Goal: Use online tool/utility: Utilize a website feature to perform a specific function

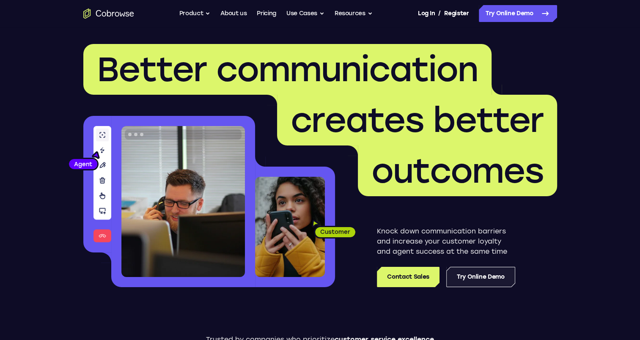
click at [470, 274] on link "Try Online Demo" at bounding box center [480, 277] width 69 height 20
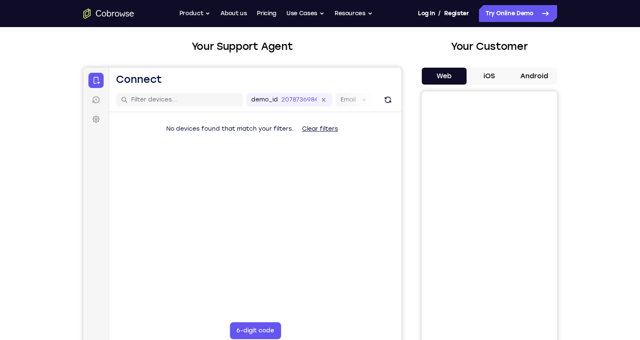
scroll to position [52, 0]
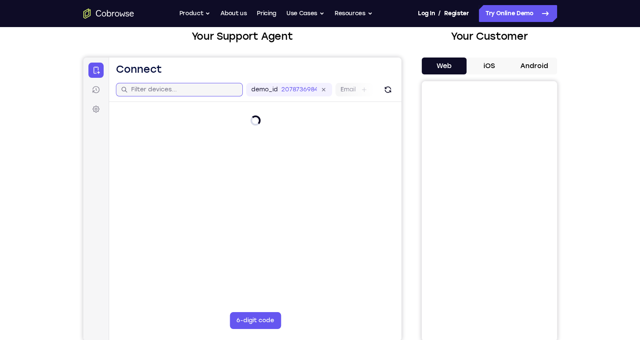
click at [201, 89] on input "text" at bounding box center [184, 89] width 107 height 8
type input "computer"
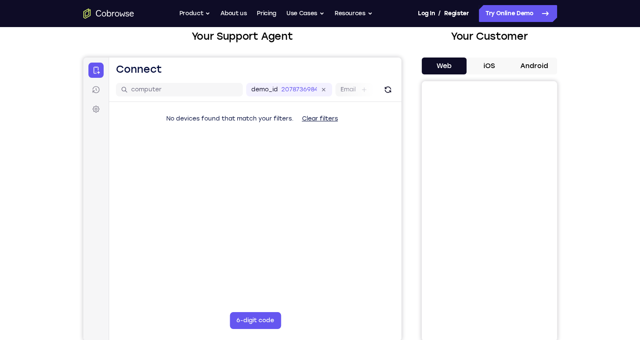
click at [318, 118] on button "Clear filters" at bounding box center [319, 118] width 49 height 17
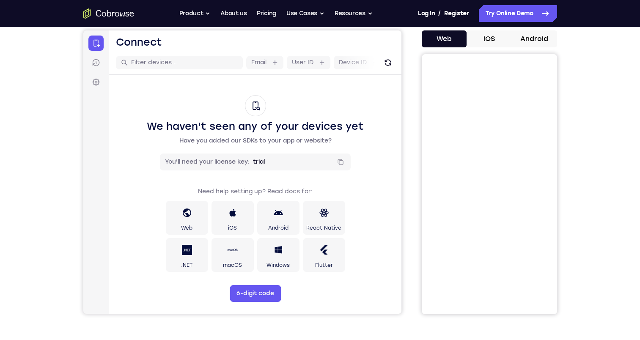
scroll to position [84, 0]
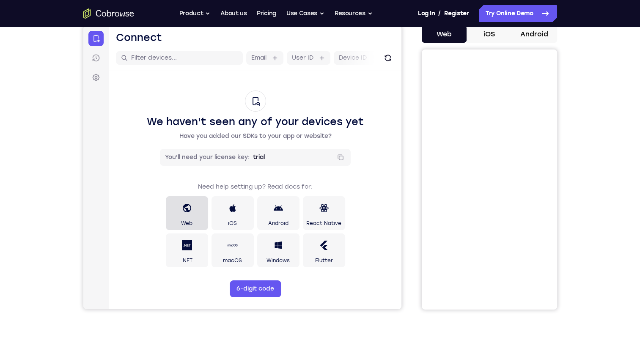
click at [184, 215] on div at bounding box center [186, 208] width 10 height 20
click at [282, 247] on icon at bounding box center [278, 245] width 11 height 10
